Goal: Transaction & Acquisition: Download file/media

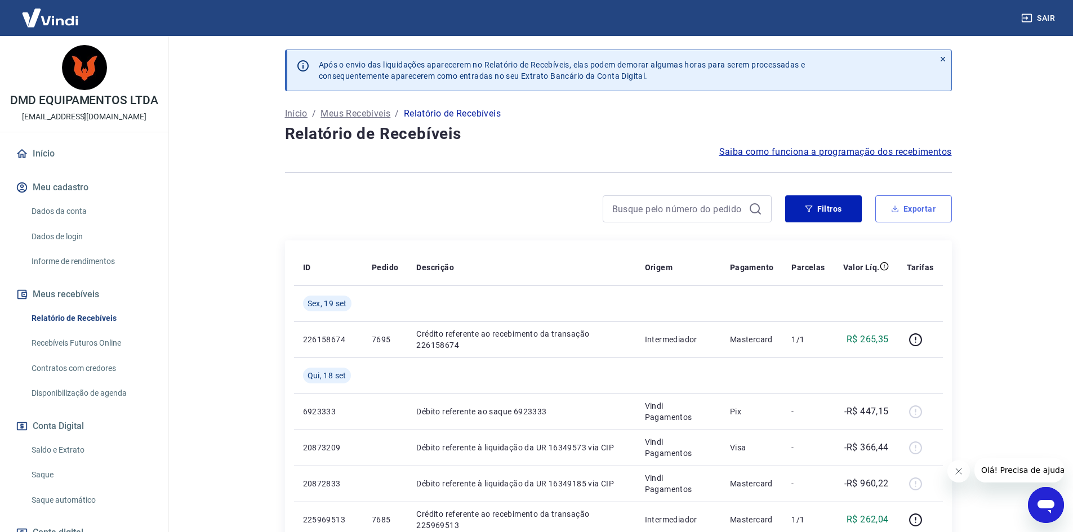
click at [914, 208] on button "Exportar" at bounding box center [913, 208] width 77 height 27
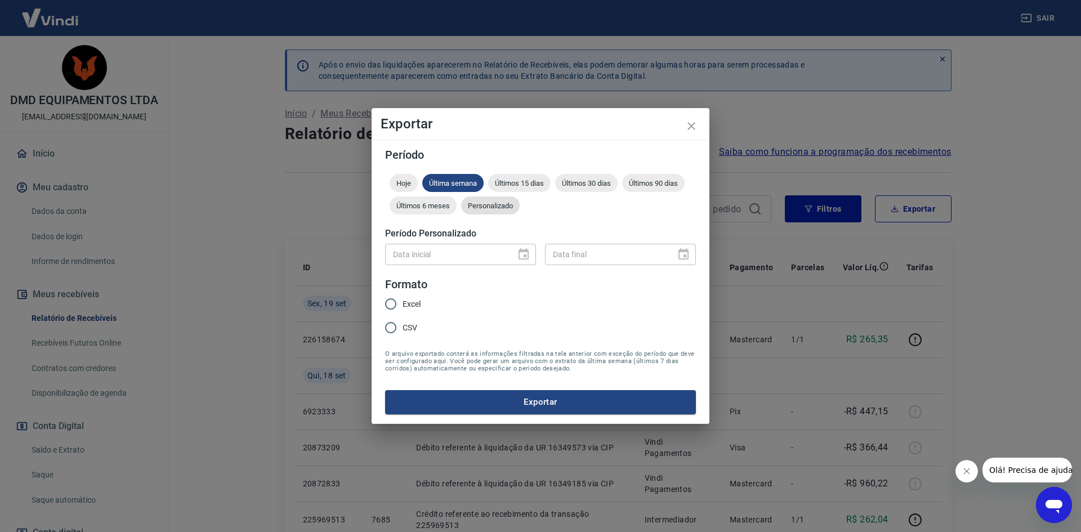
click at [489, 207] on span "Personalizado" at bounding box center [490, 206] width 59 height 8
click at [523, 255] on icon "Choose date" at bounding box center [524, 255] width 14 height 14
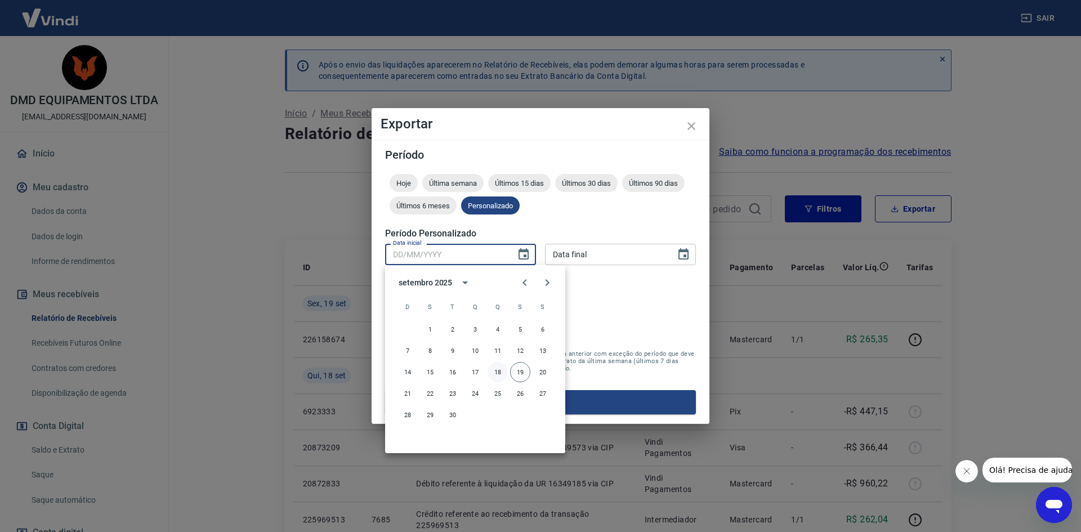
click at [495, 376] on button "18" at bounding box center [498, 372] width 20 height 20
type input "[DATE]"
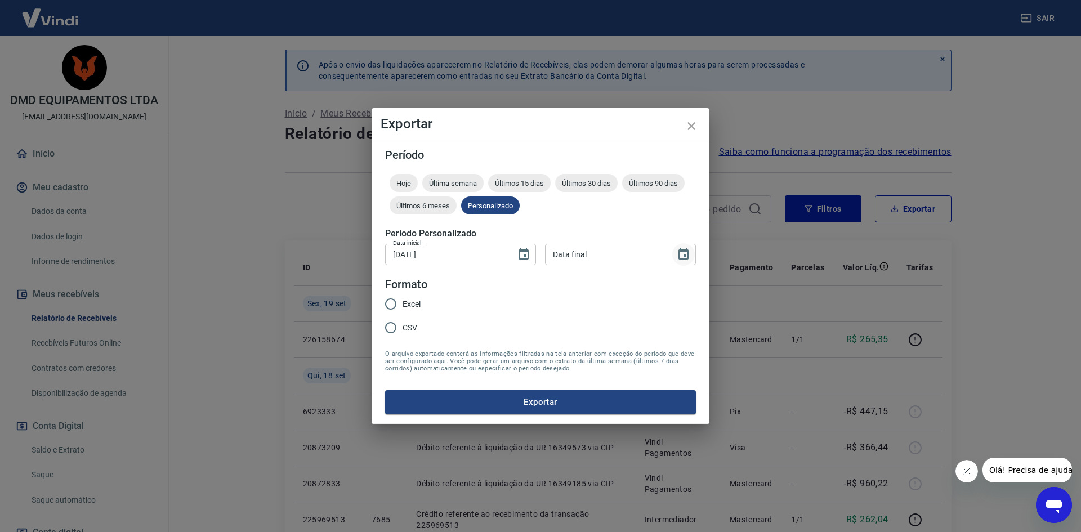
click at [680, 257] on icon "Choose date" at bounding box center [684, 255] width 14 height 14
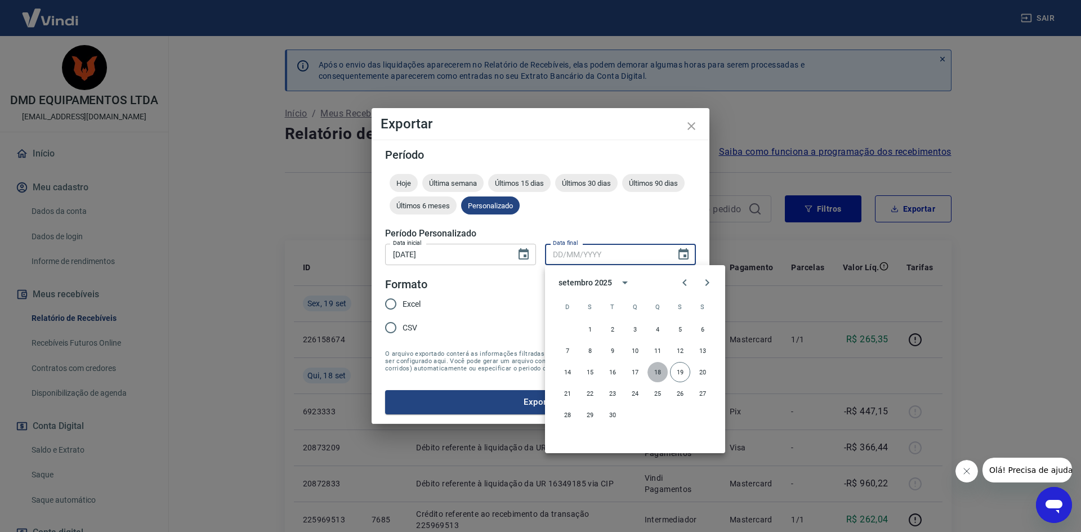
click at [653, 375] on button "18" at bounding box center [658, 372] width 20 height 20
type input "[DATE]"
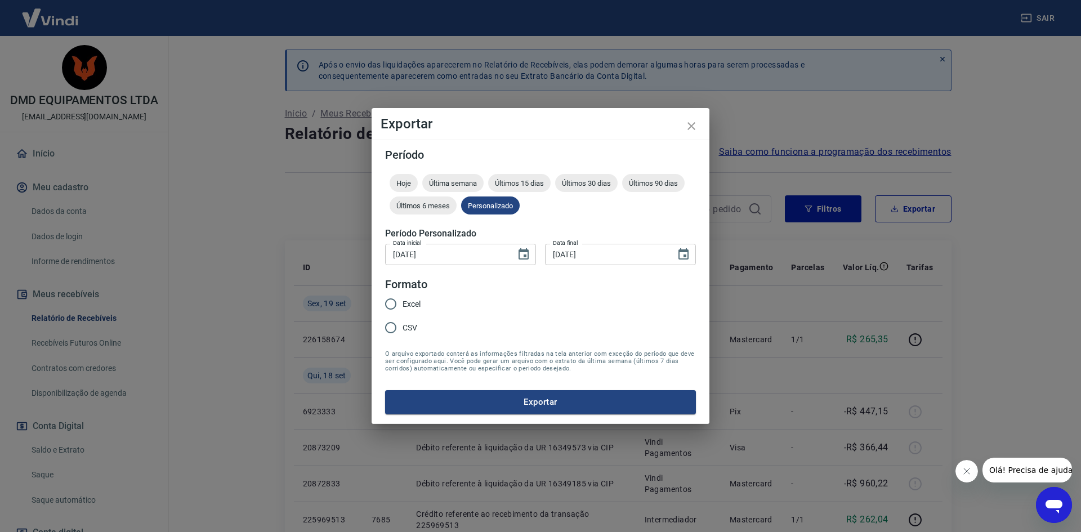
click at [391, 306] on input "Excel" at bounding box center [391, 304] width 24 height 24
radio input "true"
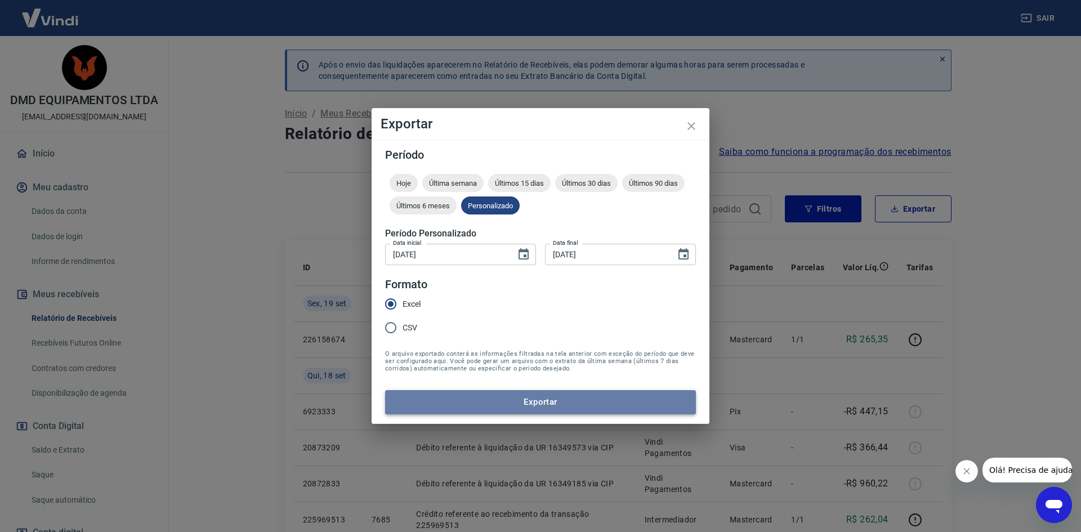
click at [550, 397] on button "Exportar" at bounding box center [540, 402] width 311 height 24
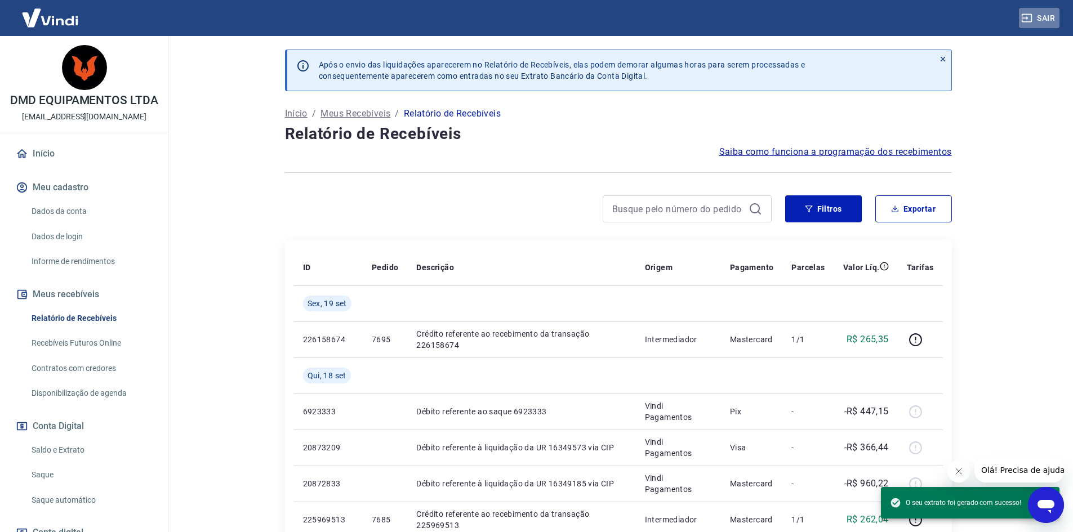
click at [1045, 17] on button "Sair" at bounding box center [1039, 18] width 41 height 21
